Goal: Task Accomplishment & Management: Complete application form

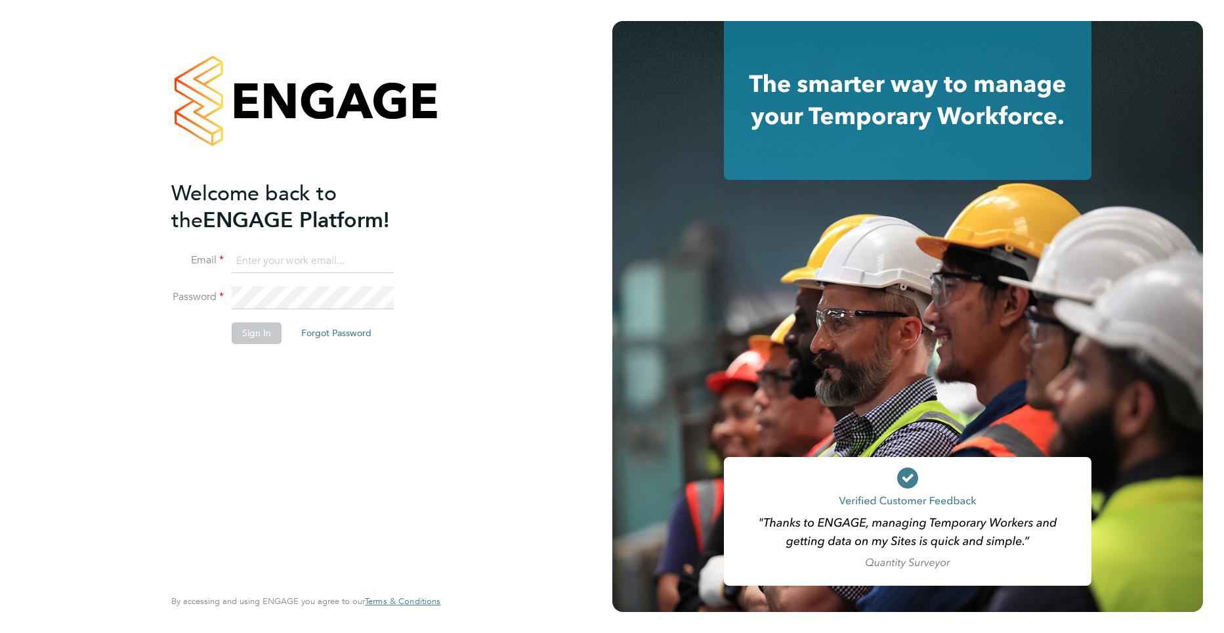
click at [286, 283] on li "Email" at bounding box center [299, 267] width 256 height 37
click at [279, 256] on input at bounding box center [313, 261] width 162 height 24
click at [259, 268] on input at bounding box center [313, 261] width 162 height 24
